Goal: Task Accomplishment & Management: Manage account settings

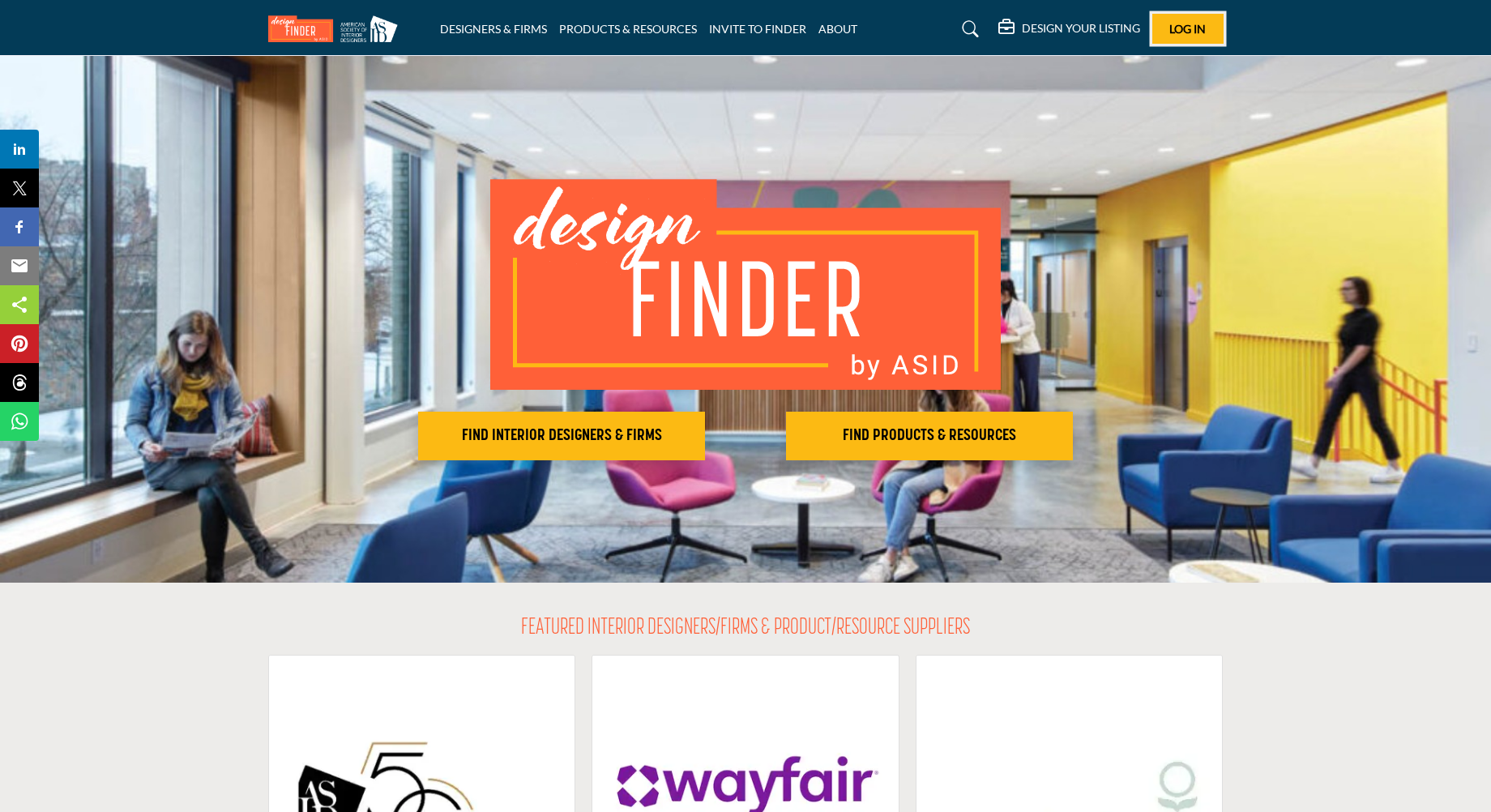
click at [1186, 28] on span "Log In" at bounding box center [1188, 29] width 36 height 14
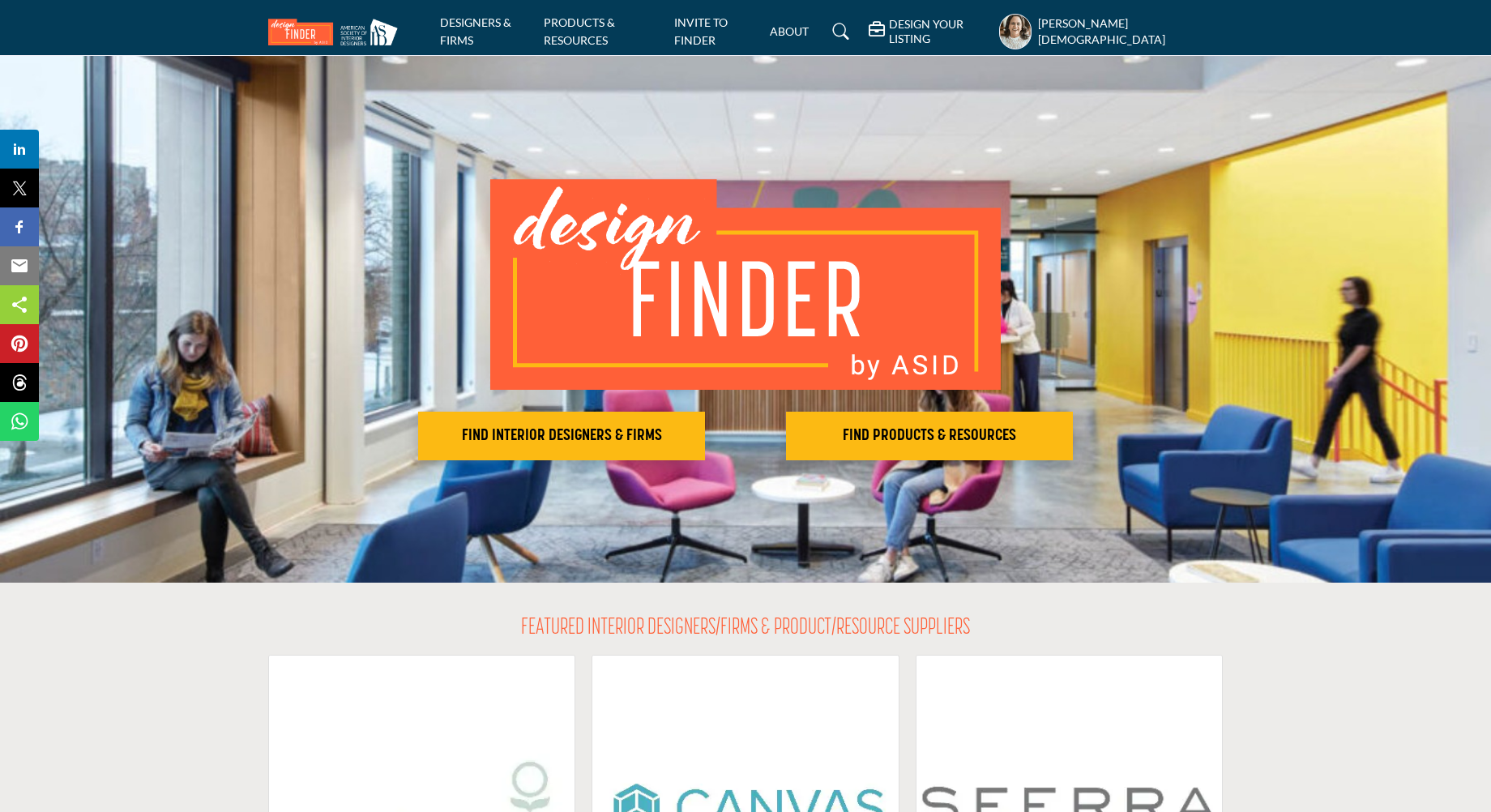
click at [1032, 34] on profile-featured-776d358b-42cb-4d8e-b622-a02641daa881 "Show hide supplier dropdown" at bounding box center [1016, 32] width 33 height 36
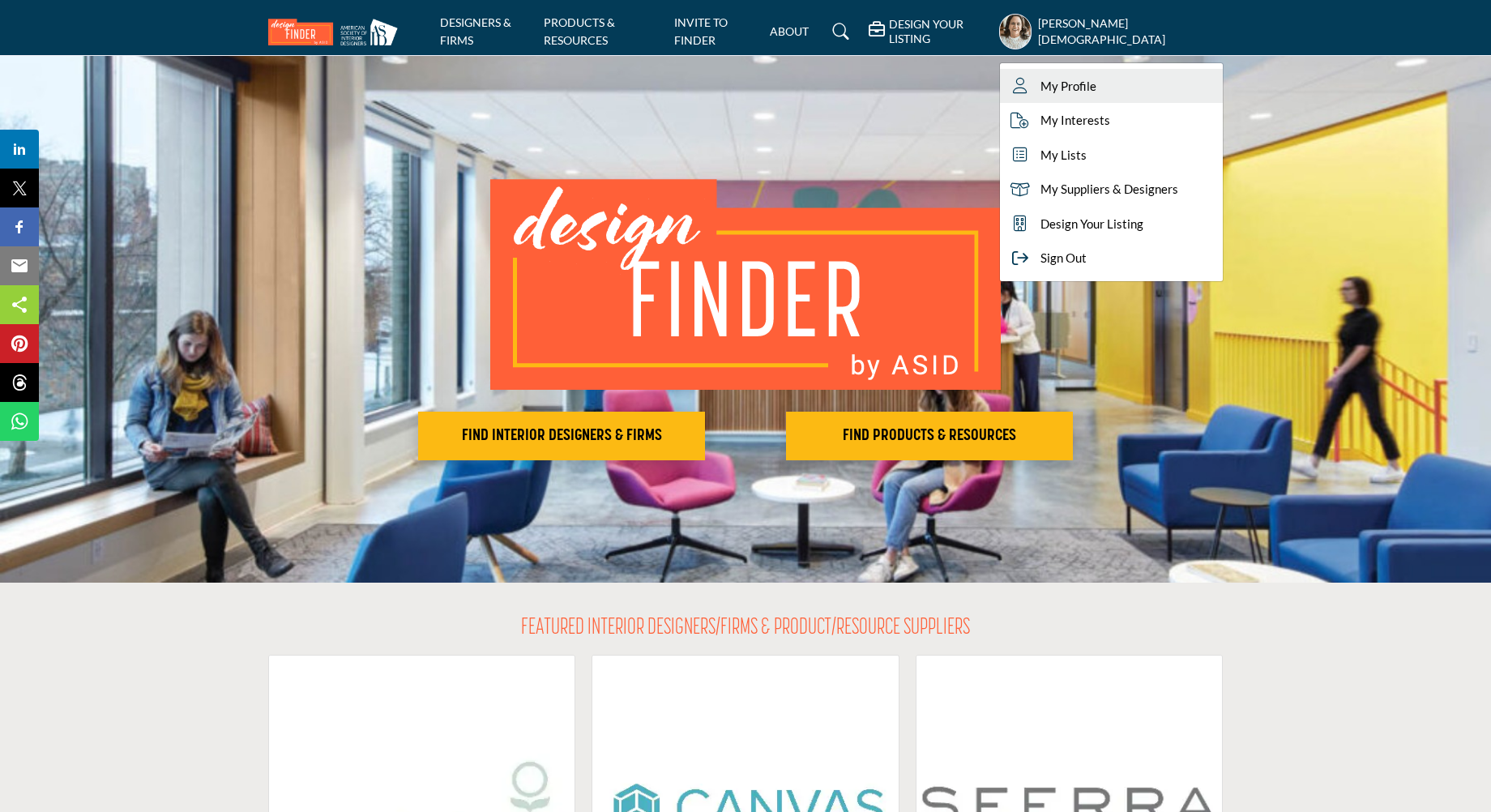
click at [1097, 82] on span "My Profile" at bounding box center [1069, 86] width 56 height 19
